Goal: Register for event/course

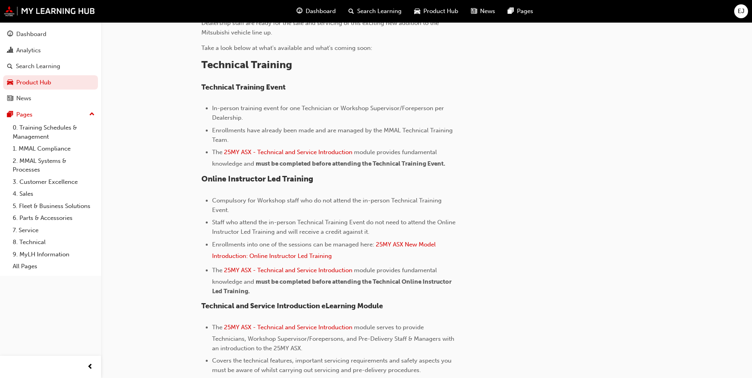
scroll to position [277, 0]
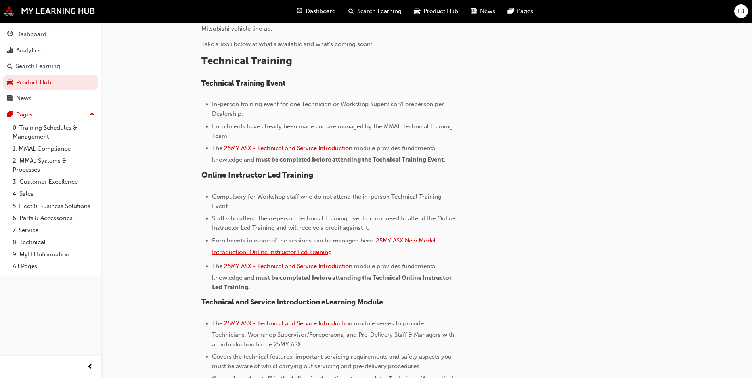
click at [412, 239] on span "25MY ASX New Model Introduction: Online Instructor Led Training" at bounding box center [324, 246] width 225 height 19
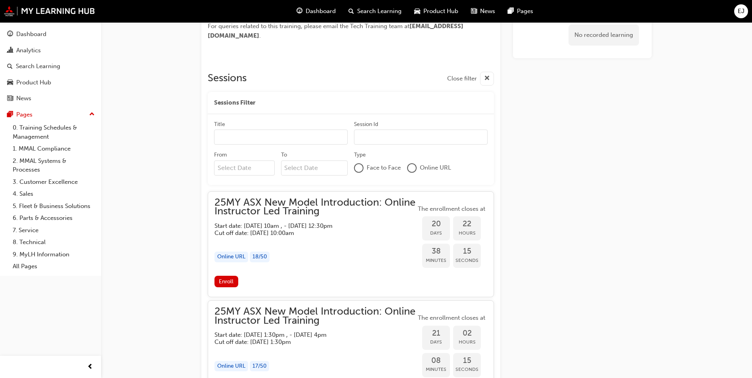
scroll to position [369, 0]
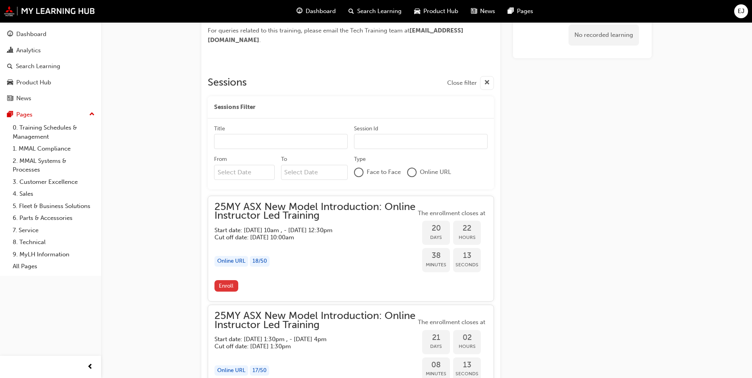
click at [227, 286] on span "Enroll" at bounding box center [226, 286] width 15 height 7
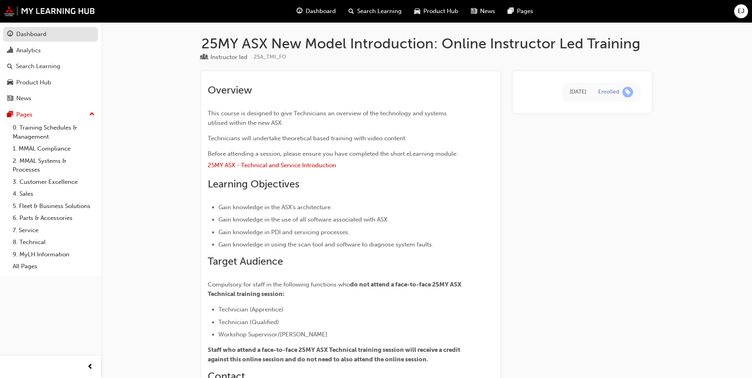
click at [38, 33] on div "Dashboard" at bounding box center [31, 34] width 30 height 9
